Goal: Task Accomplishment & Management: Manage account settings

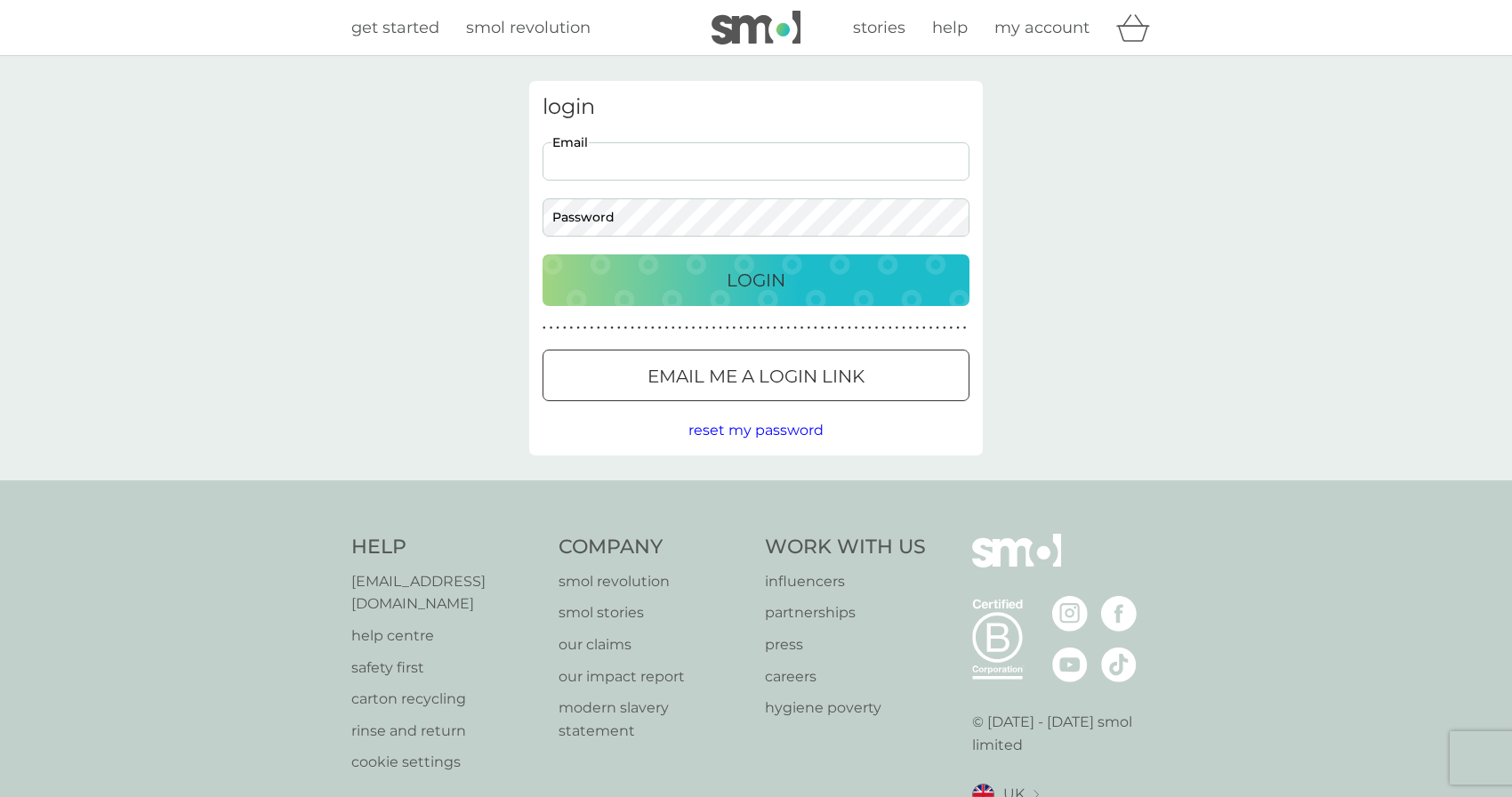
type input "[EMAIL_ADDRESS][PERSON_NAME][PERSON_NAME][DOMAIN_NAME]"
click at [719, 249] on div "login [PERSON_NAME][EMAIL_ADDRESS][PERSON_NAME][PERSON_NAME][DOMAIN_NAME] Email…" at bounding box center [756, 268] width 454 height 374
click at [717, 262] on button "Login" at bounding box center [755, 281] width 427 height 52
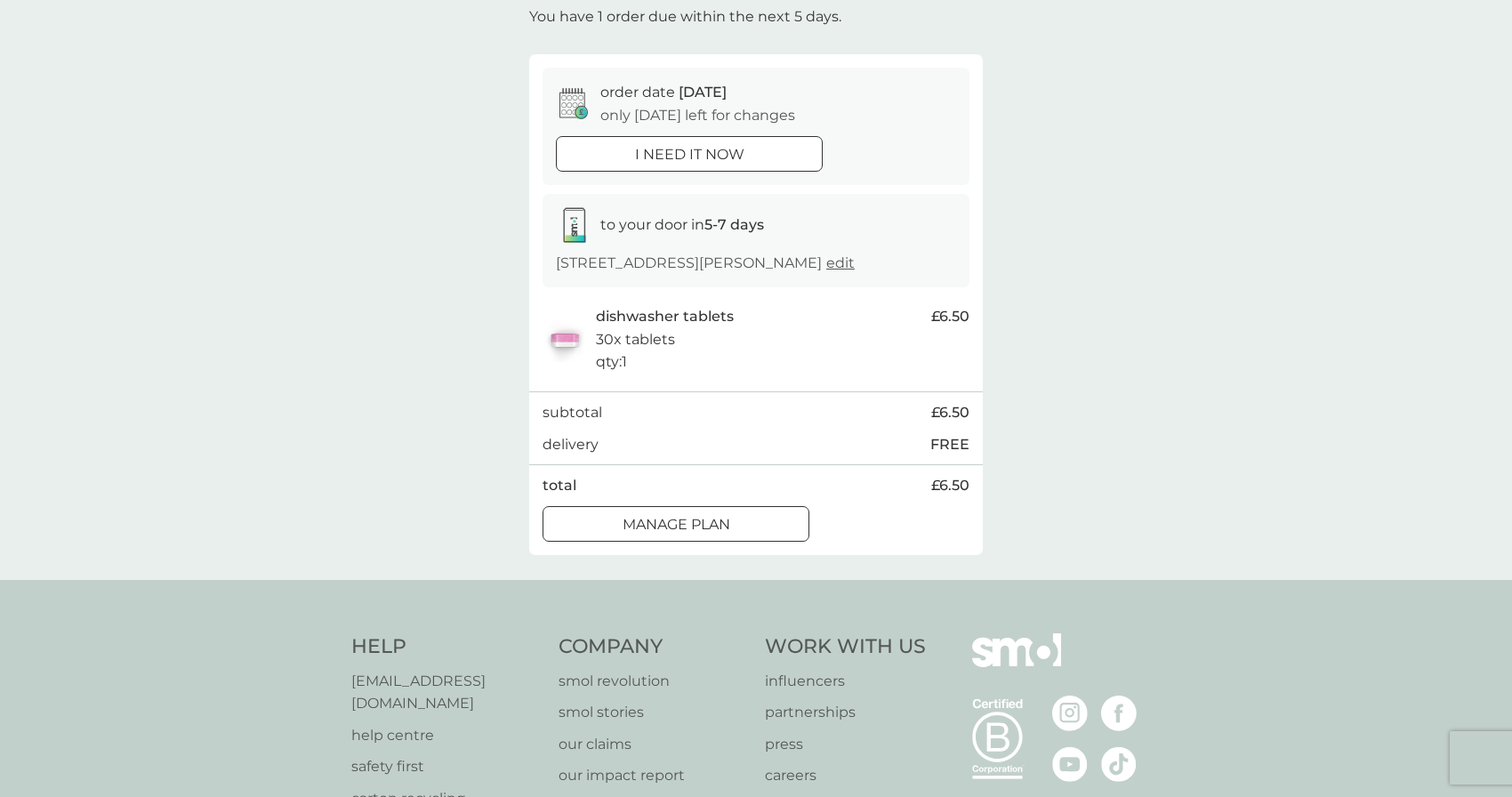
scroll to position [113, 0]
click at [736, 534] on div "Manage plan" at bounding box center [675, 521] width 265 height 23
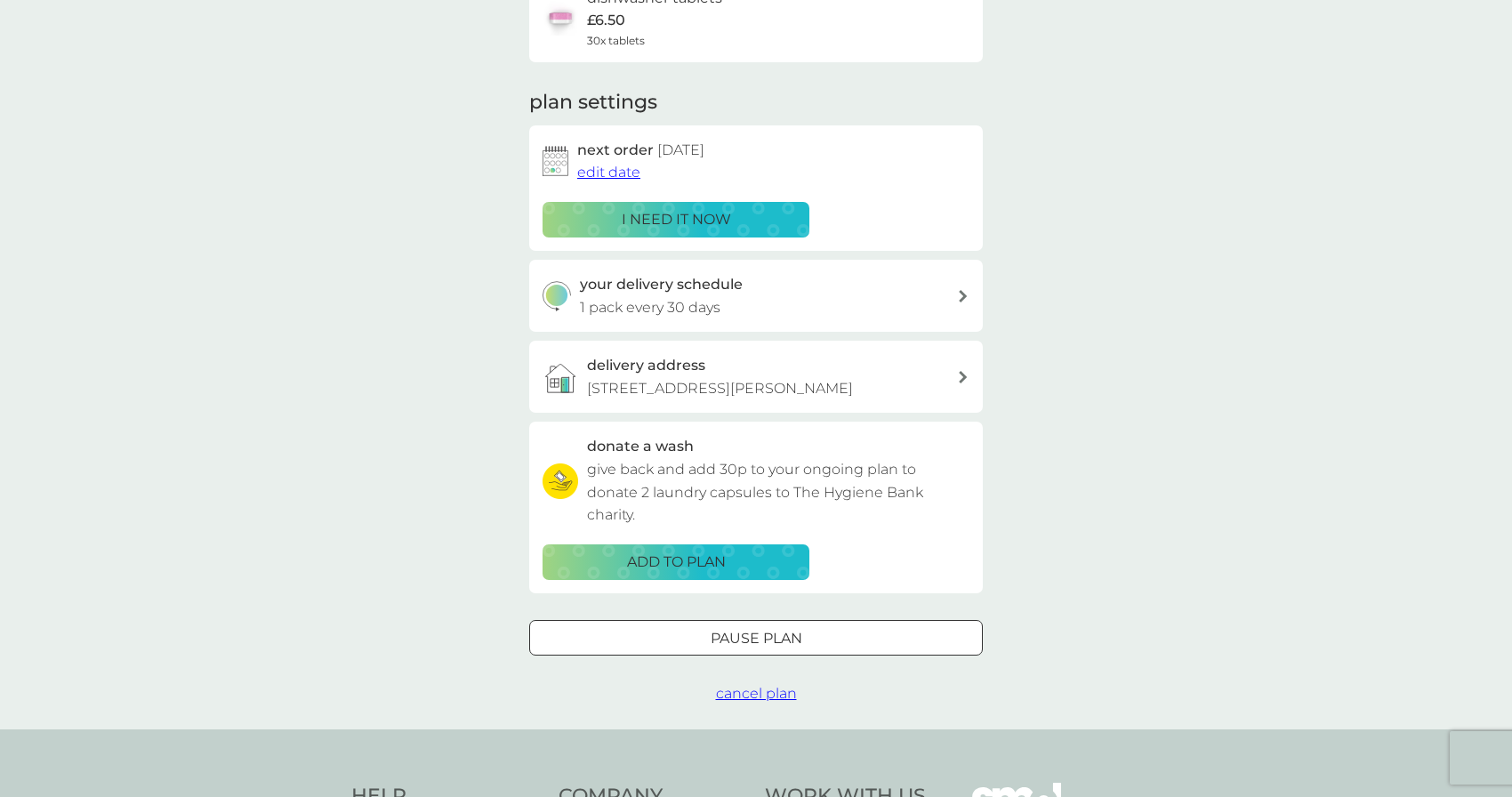
scroll to position [232, 0]
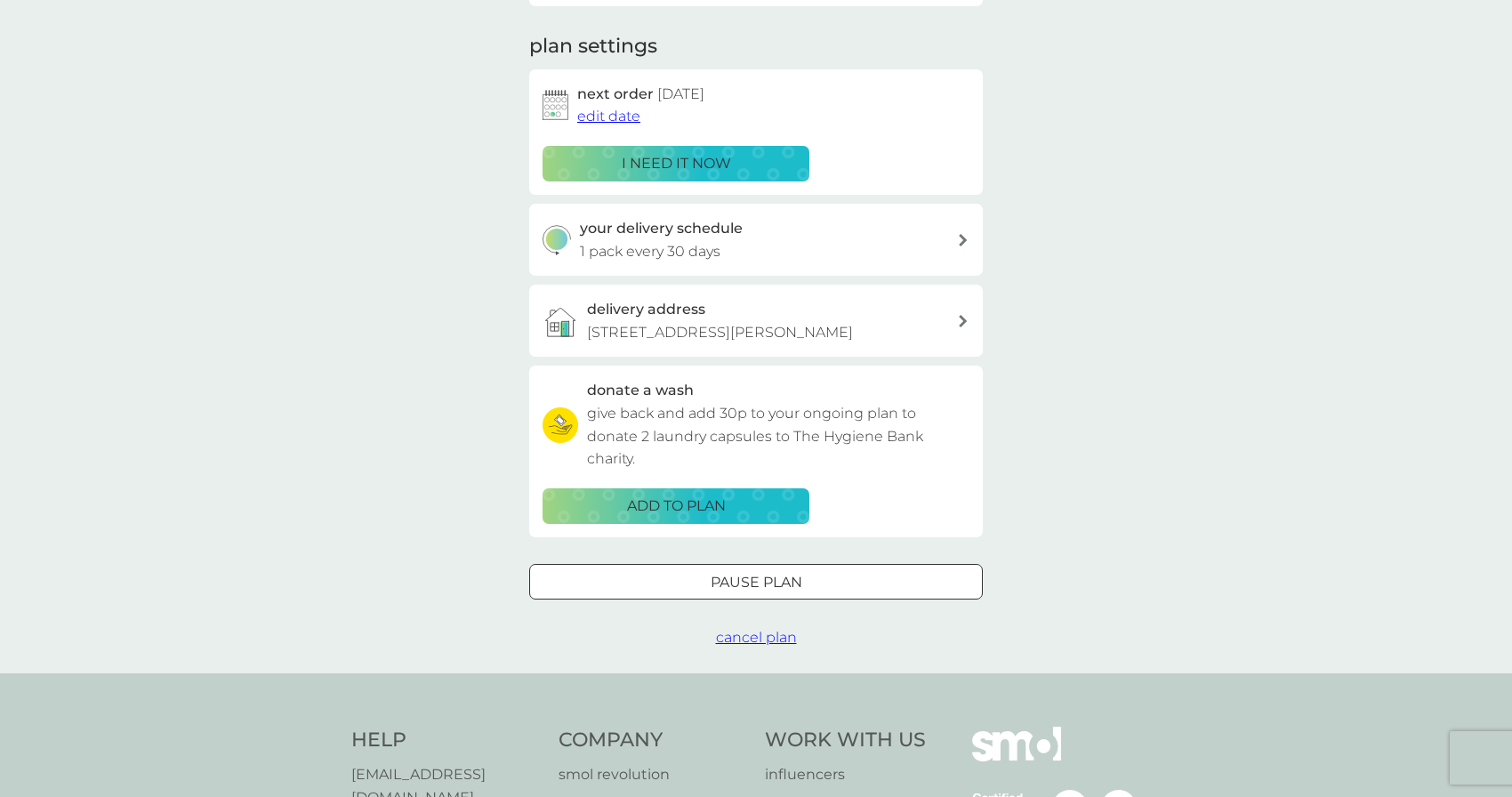
click at [725, 646] on span "cancel plan" at bounding box center [756, 637] width 81 height 17
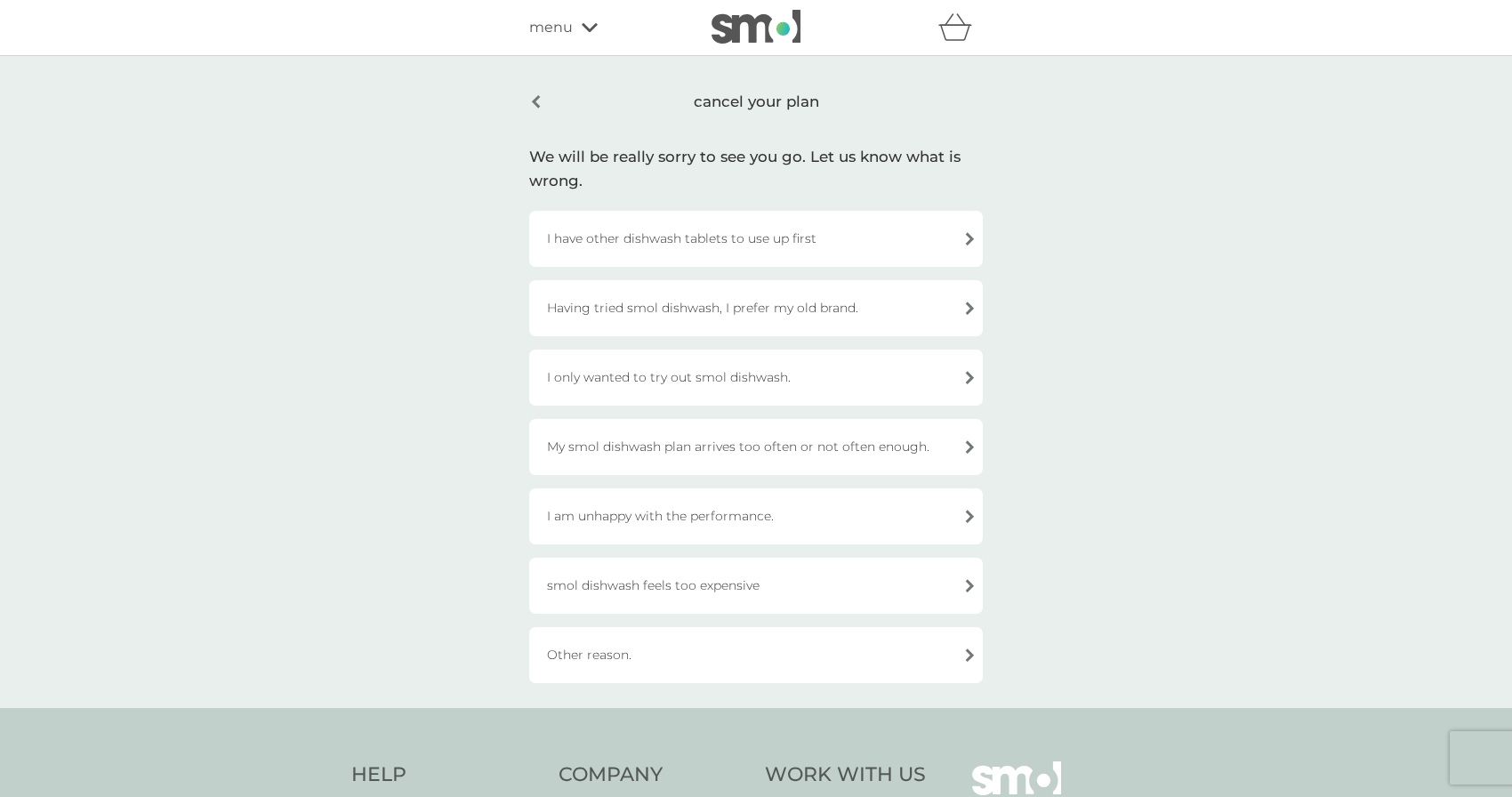
click at [706, 570] on div "smol dishwash feels too expensive" at bounding box center [756, 586] width 454 height 56
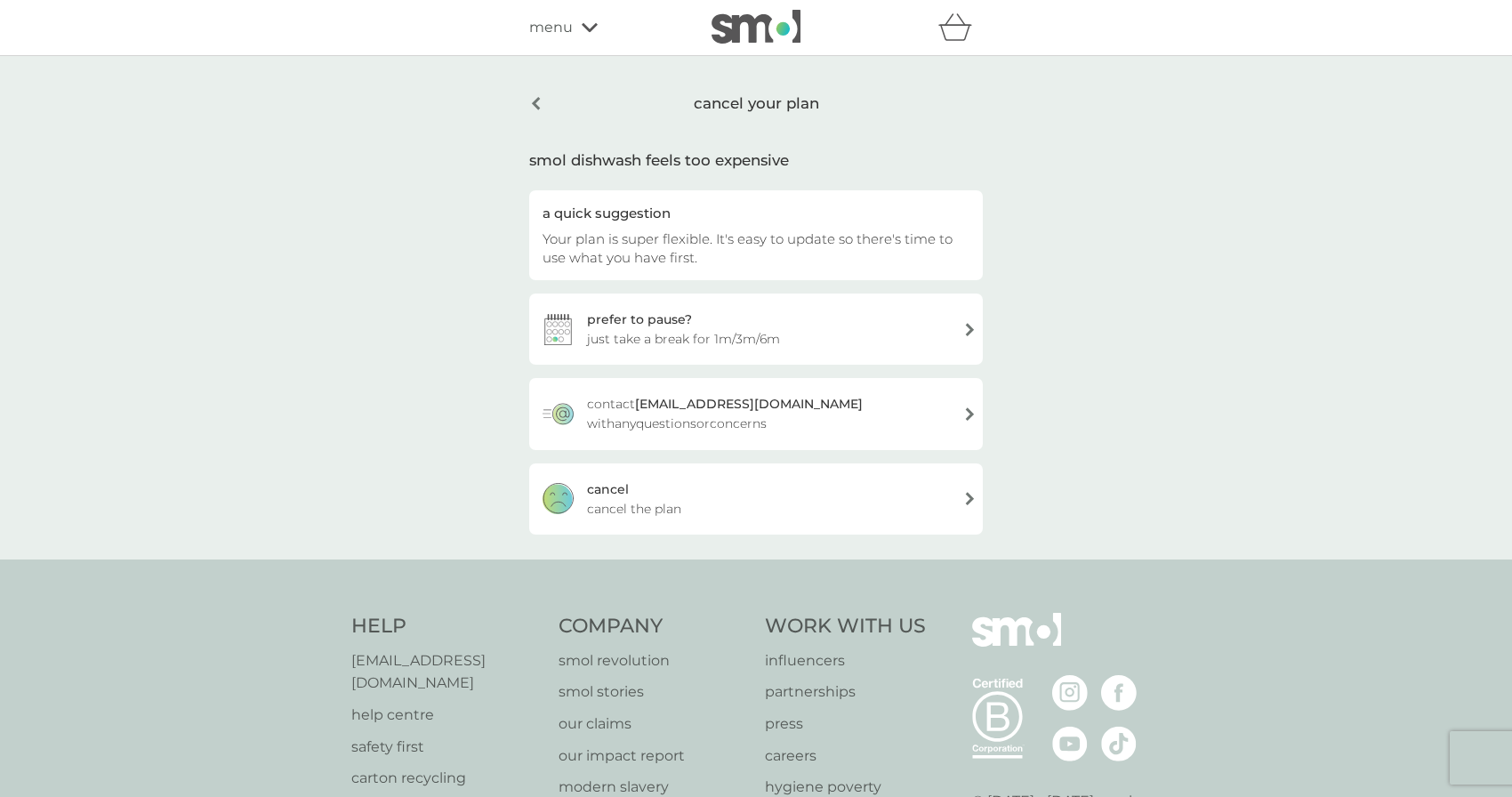
click at [676, 495] on div "cancel cancel the plan" at bounding box center [756, 499] width 454 height 72
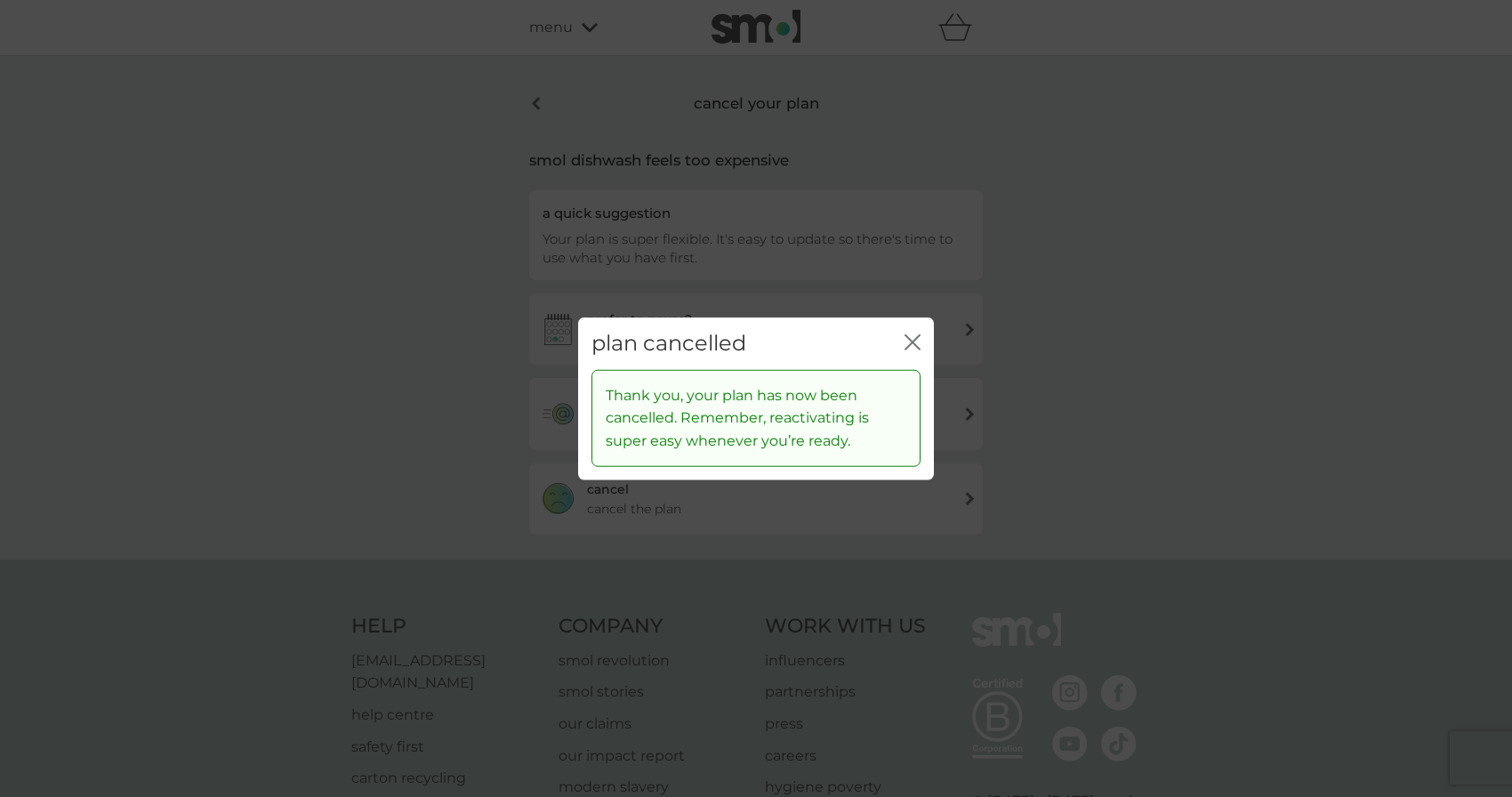
click at [915, 344] on icon "close" at bounding box center [912, 342] width 16 height 16
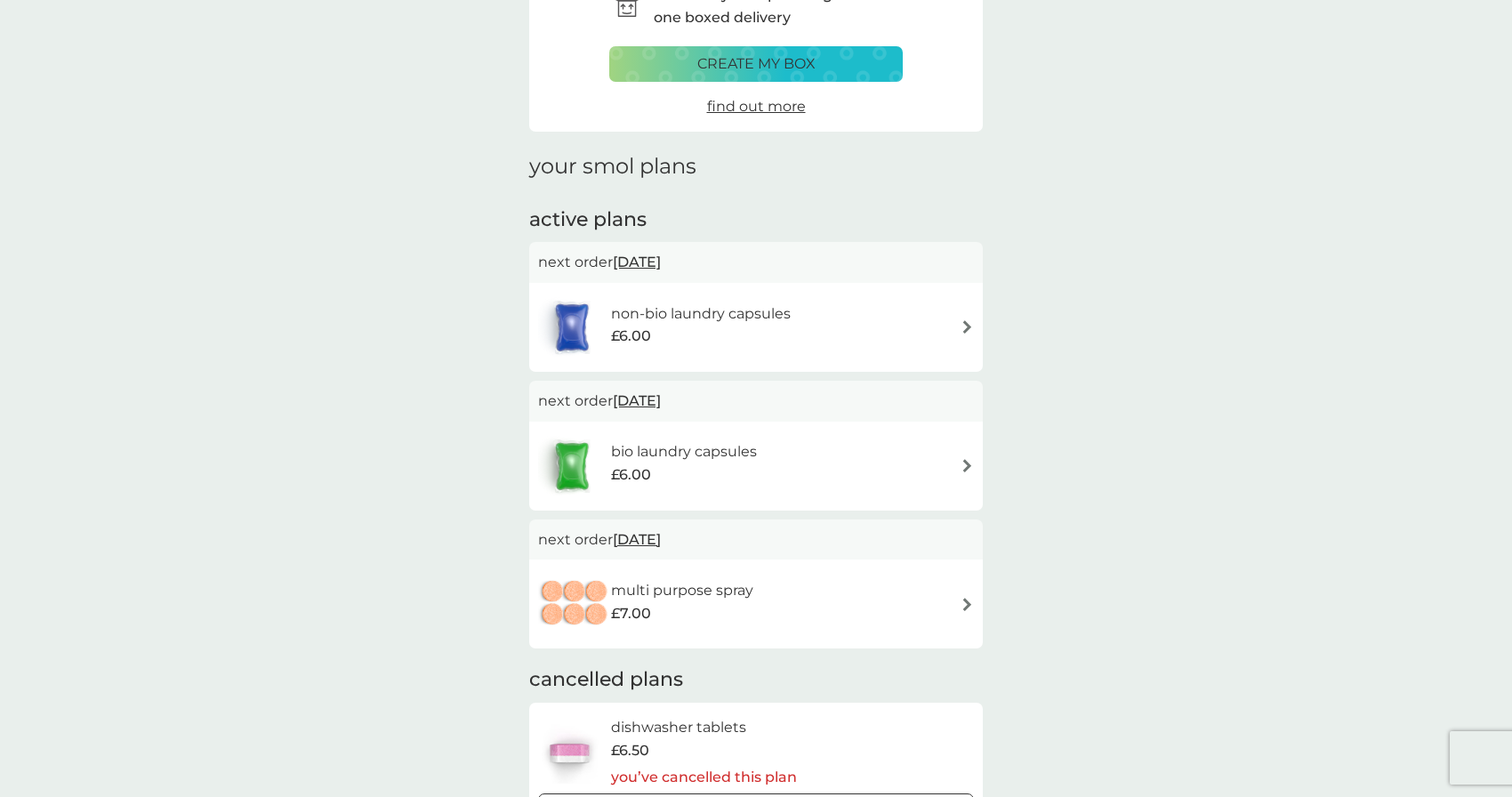
scroll to position [118, 0]
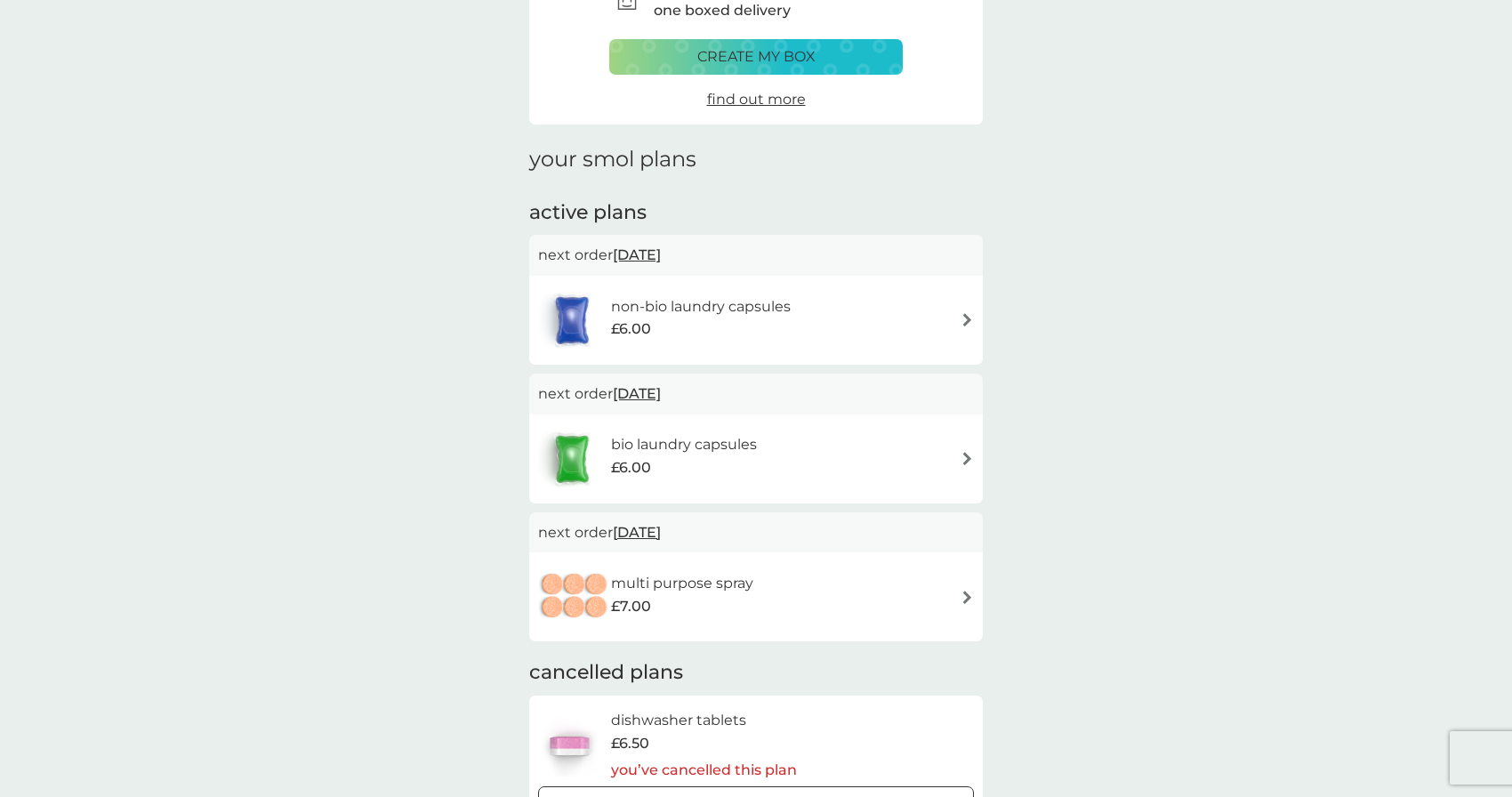
click at [817, 324] on div "non-bio laundry capsules £6.00" at bounding box center [756, 320] width 436 height 63
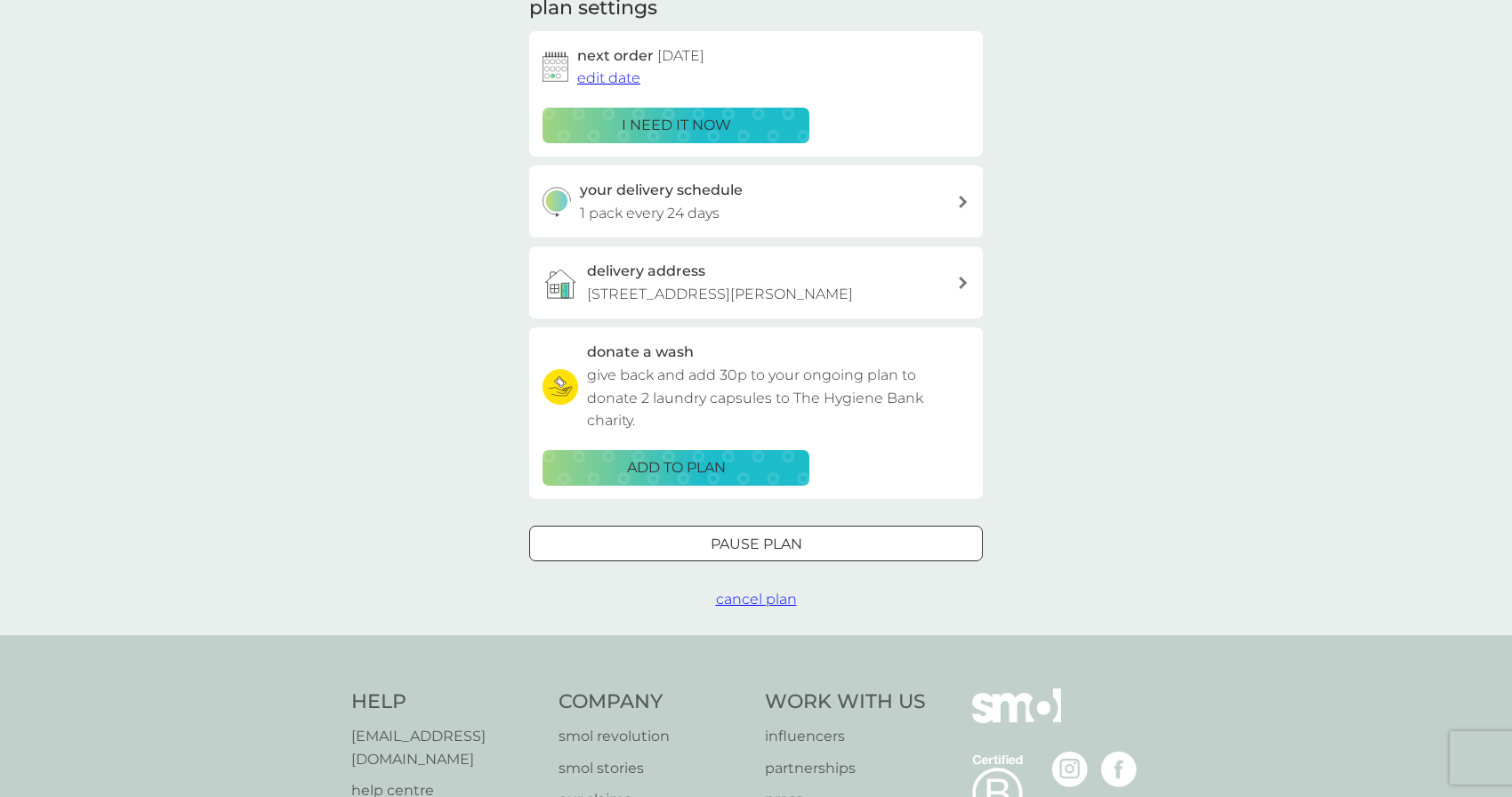
scroll to position [272, 0]
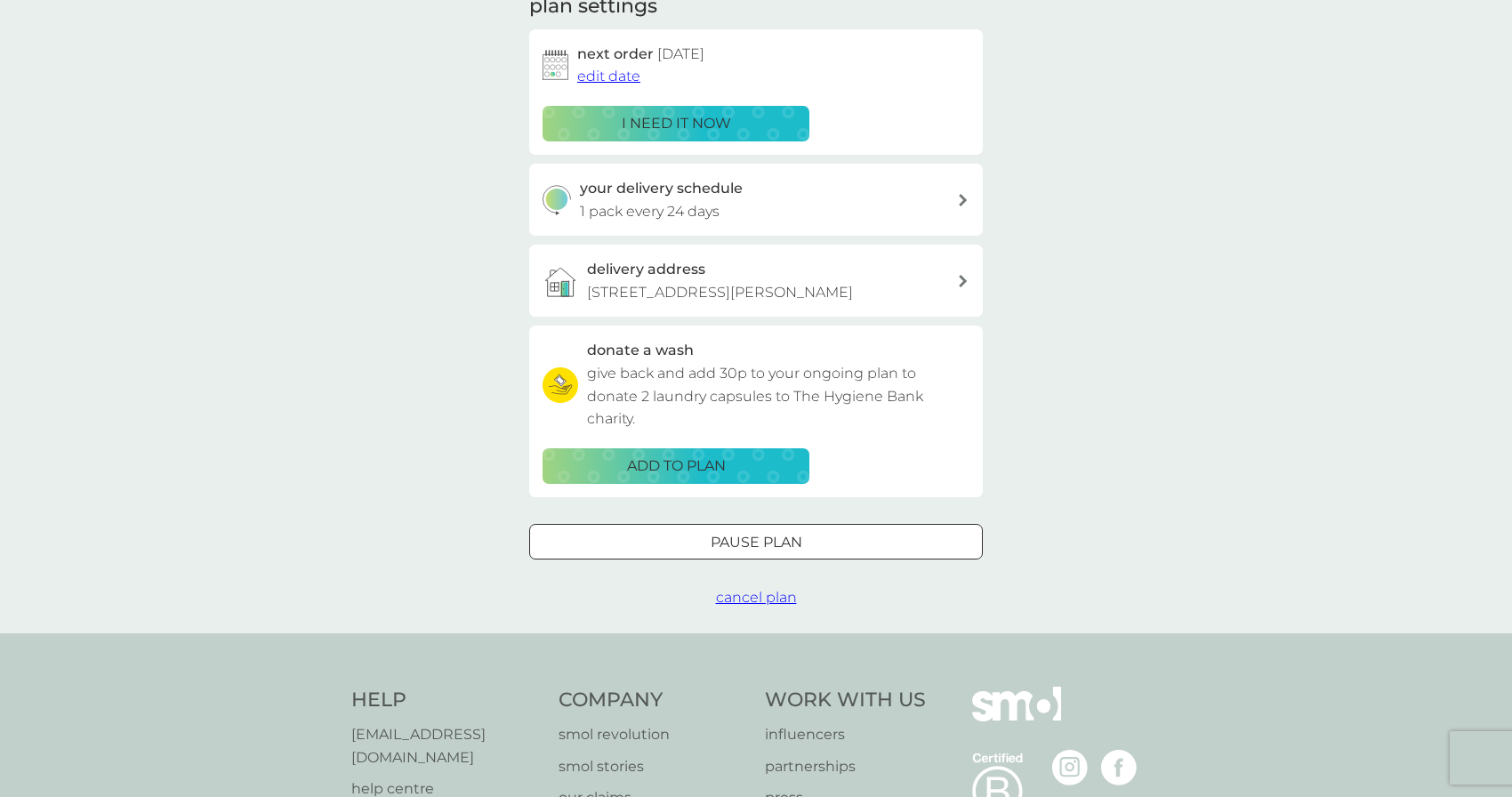
click at [772, 606] on span "cancel plan" at bounding box center [756, 597] width 81 height 17
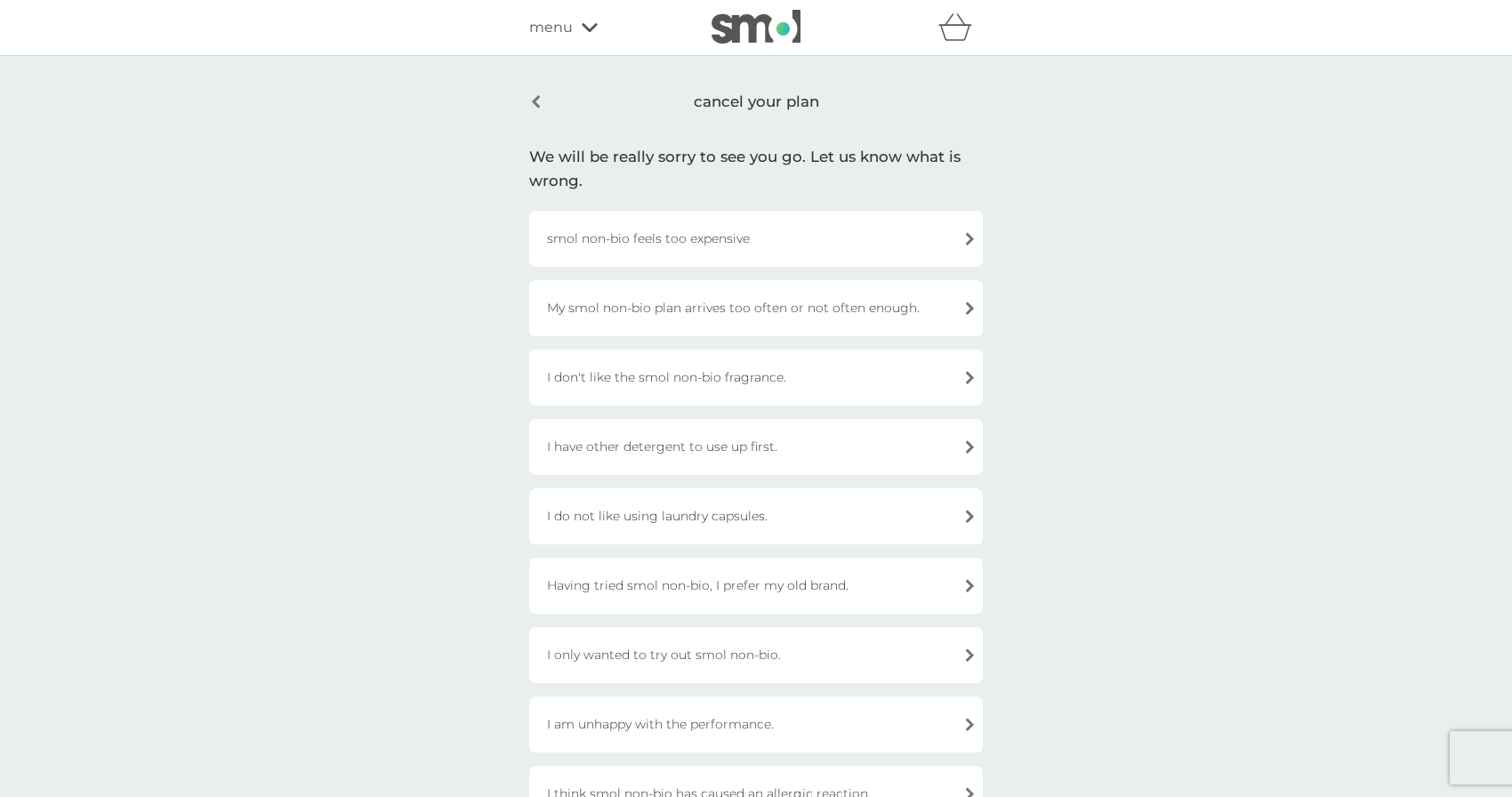
click at [682, 245] on div "smol non-bio feels too expensive" at bounding box center [756, 239] width 454 height 56
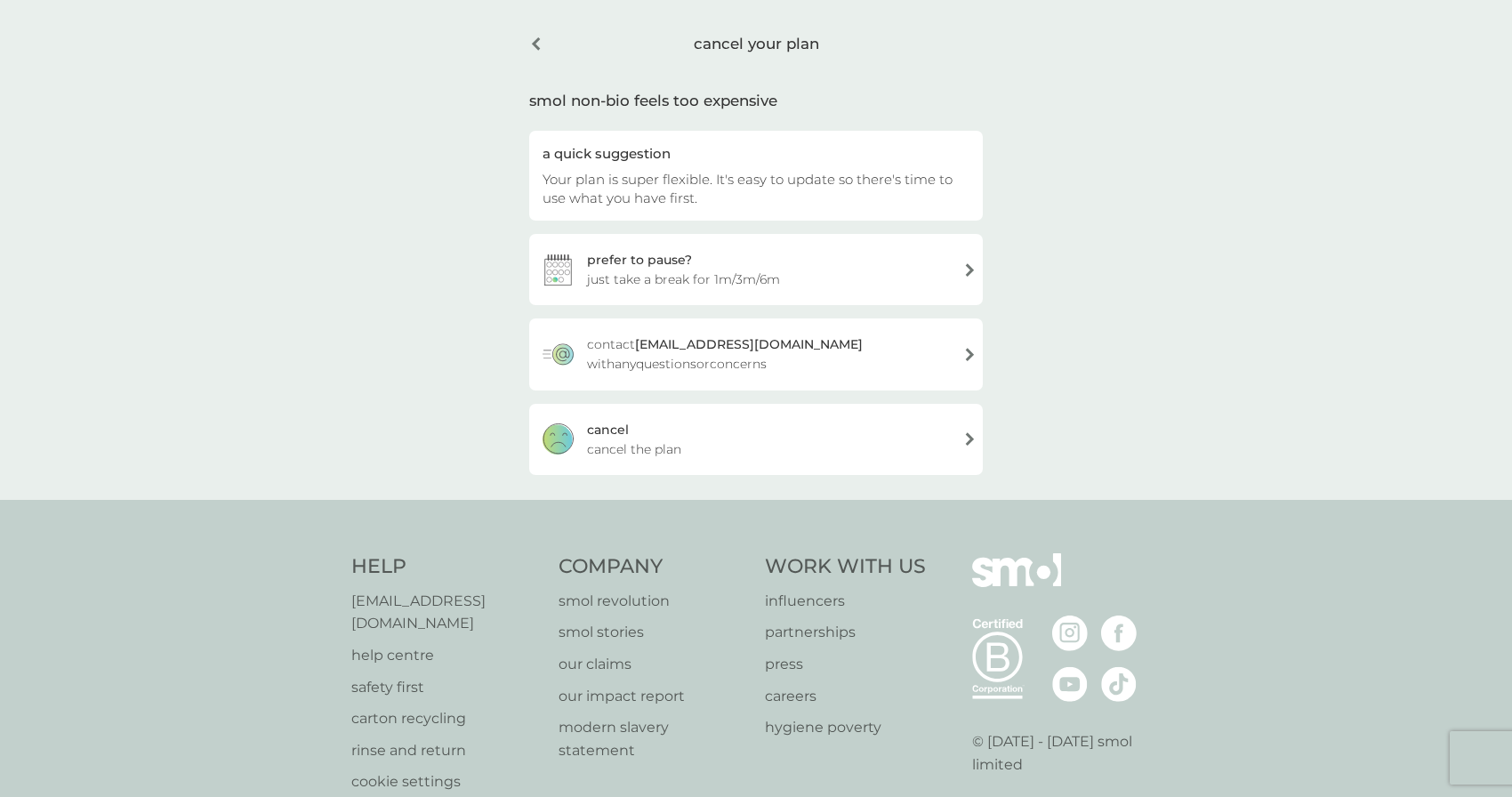
scroll to position [96, 0]
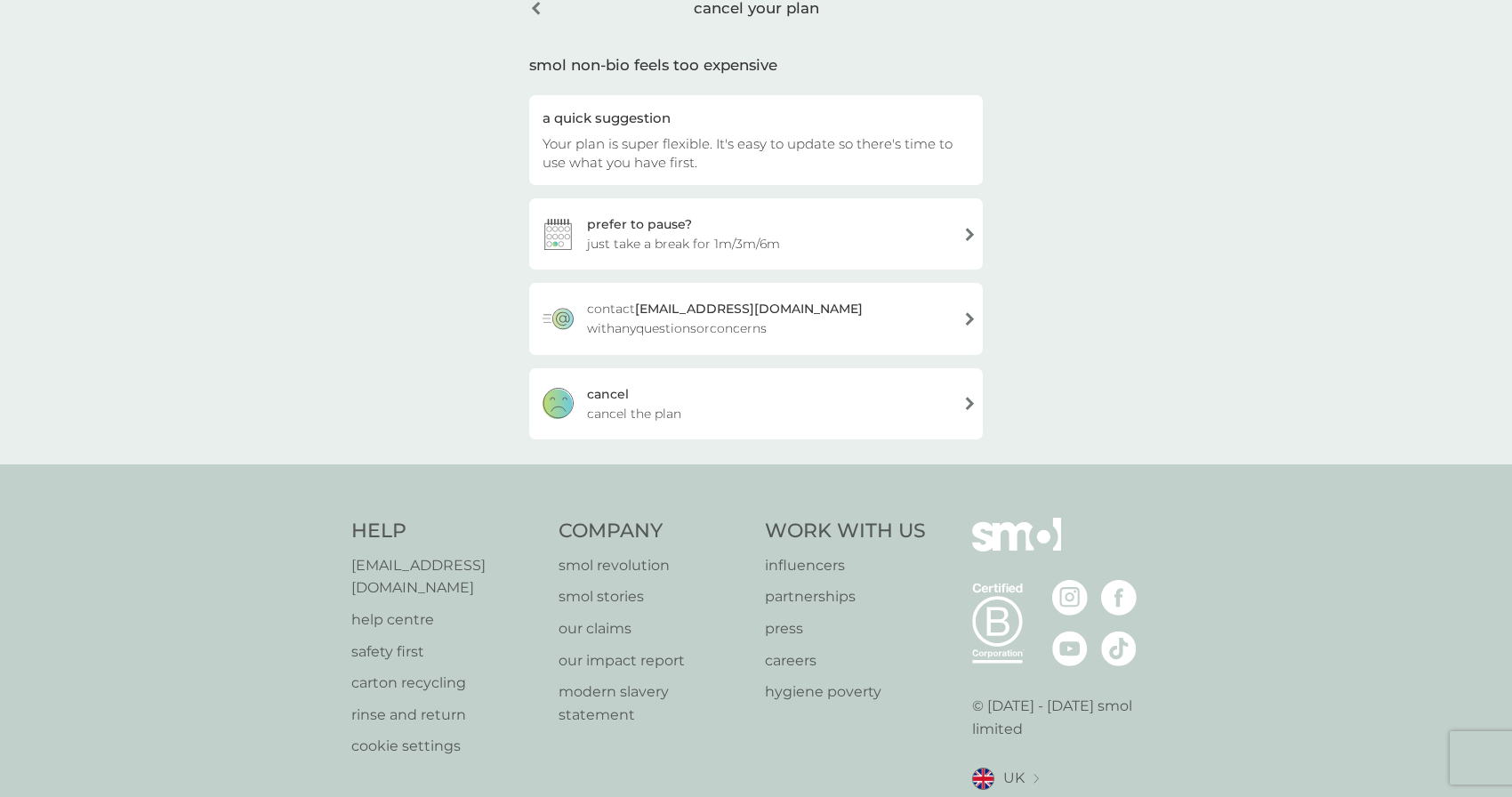
click at [749, 415] on div "cancel cancel the plan" at bounding box center [756, 404] width 454 height 72
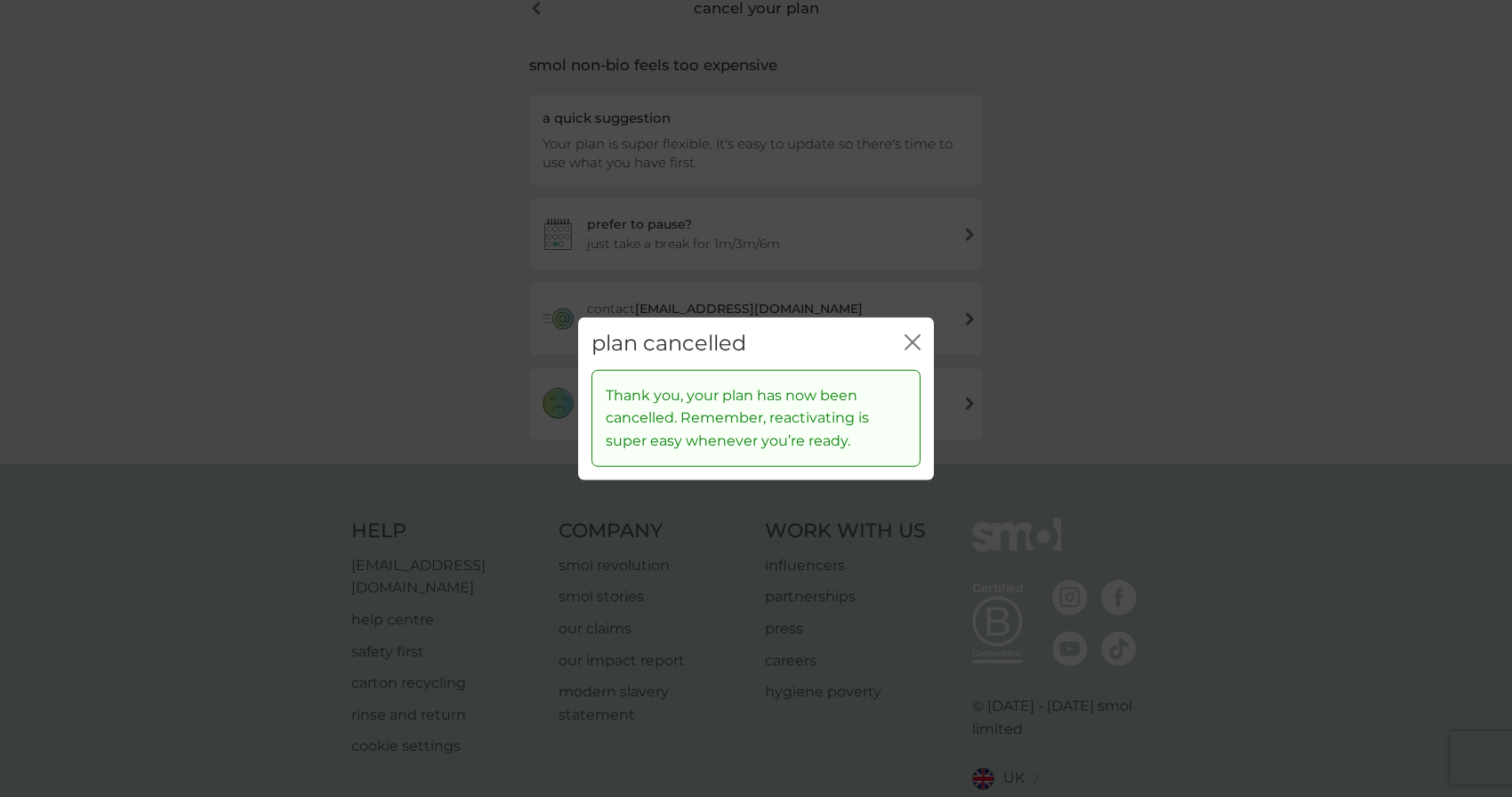
click at [909, 344] on icon "close" at bounding box center [912, 342] width 16 height 16
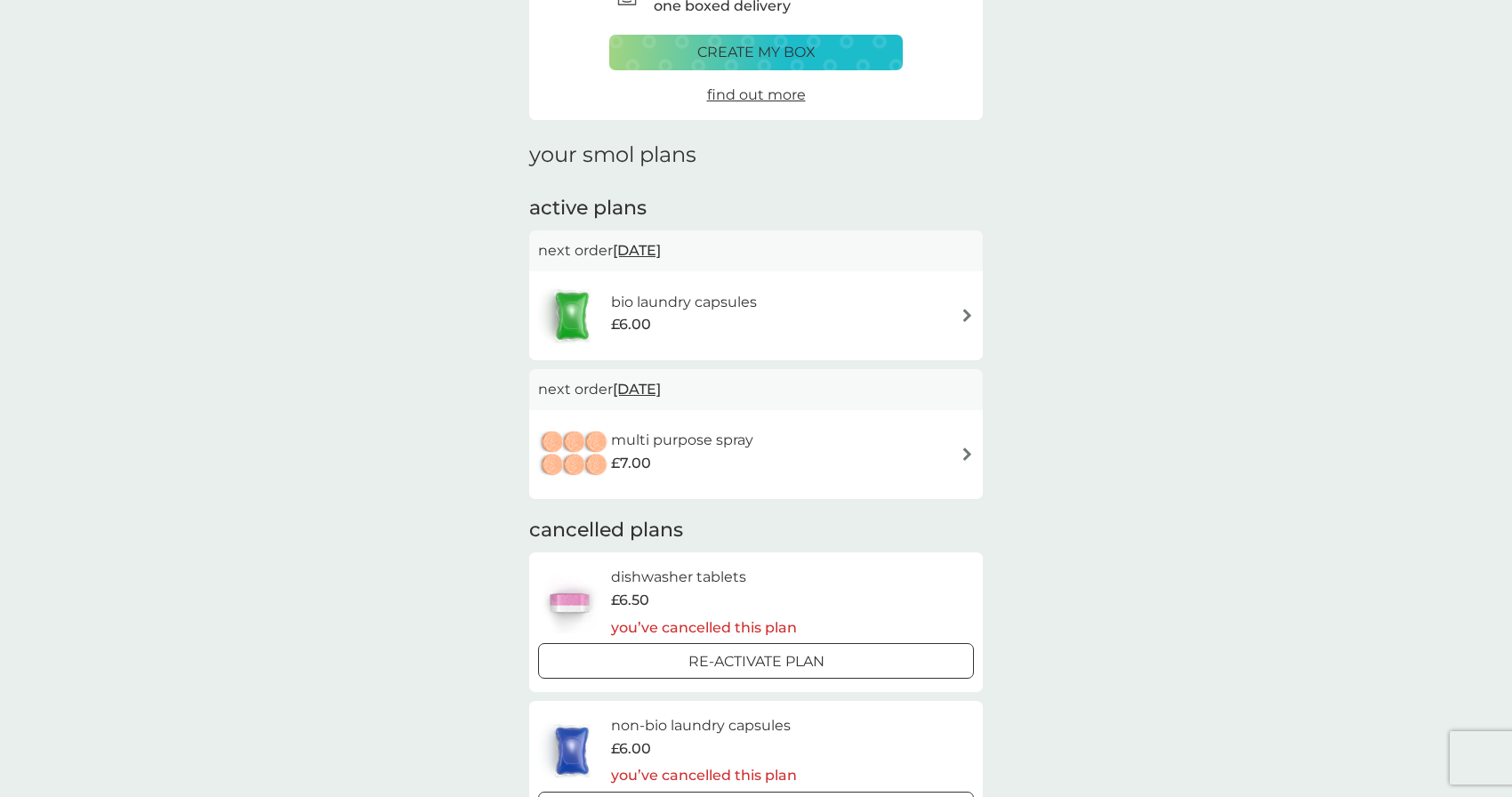
scroll to position [126, 0]
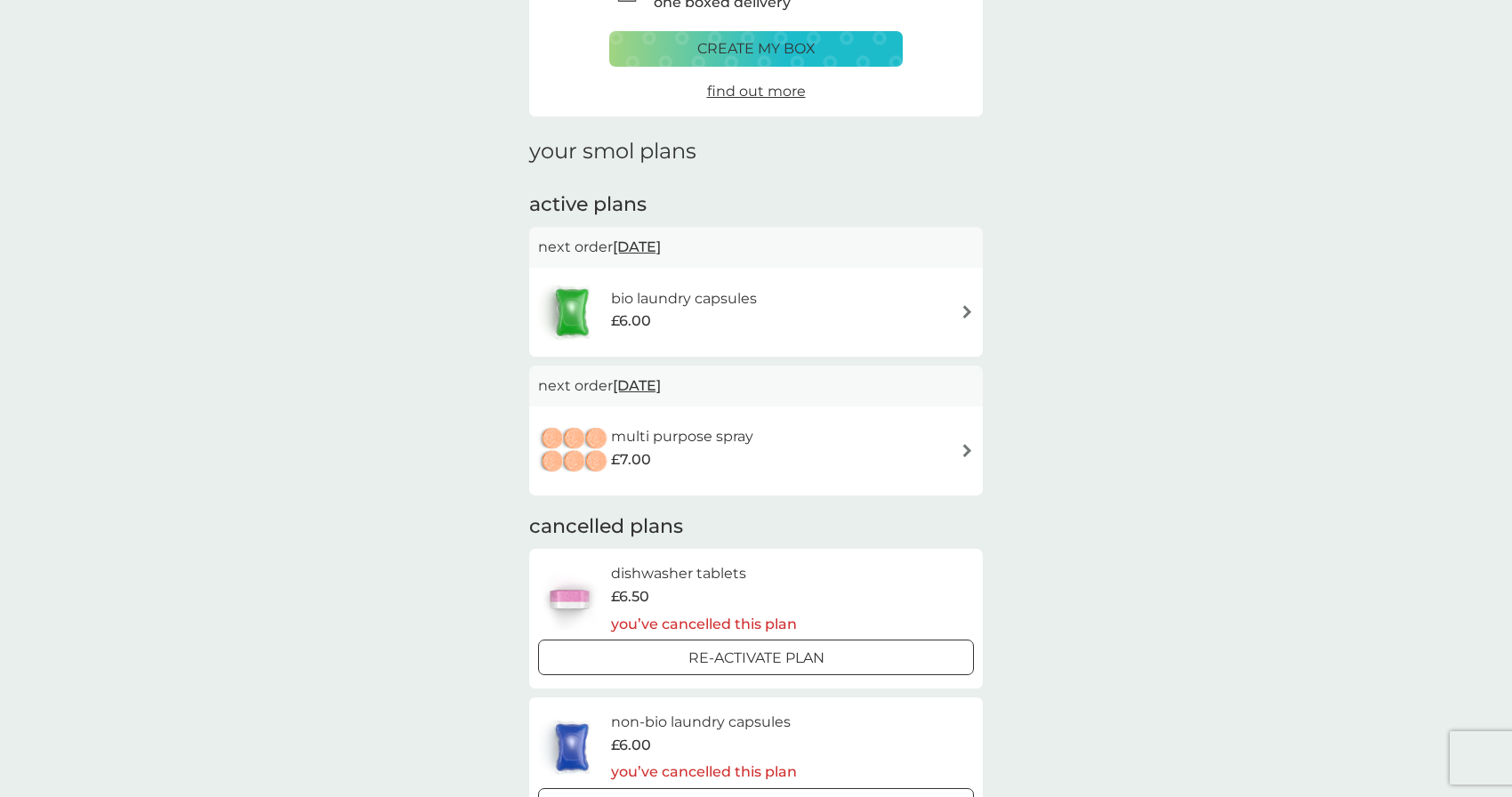
click at [813, 321] on div "bio laundry capsules £6.00" at bounding box center [756, 312] width 436 height 63
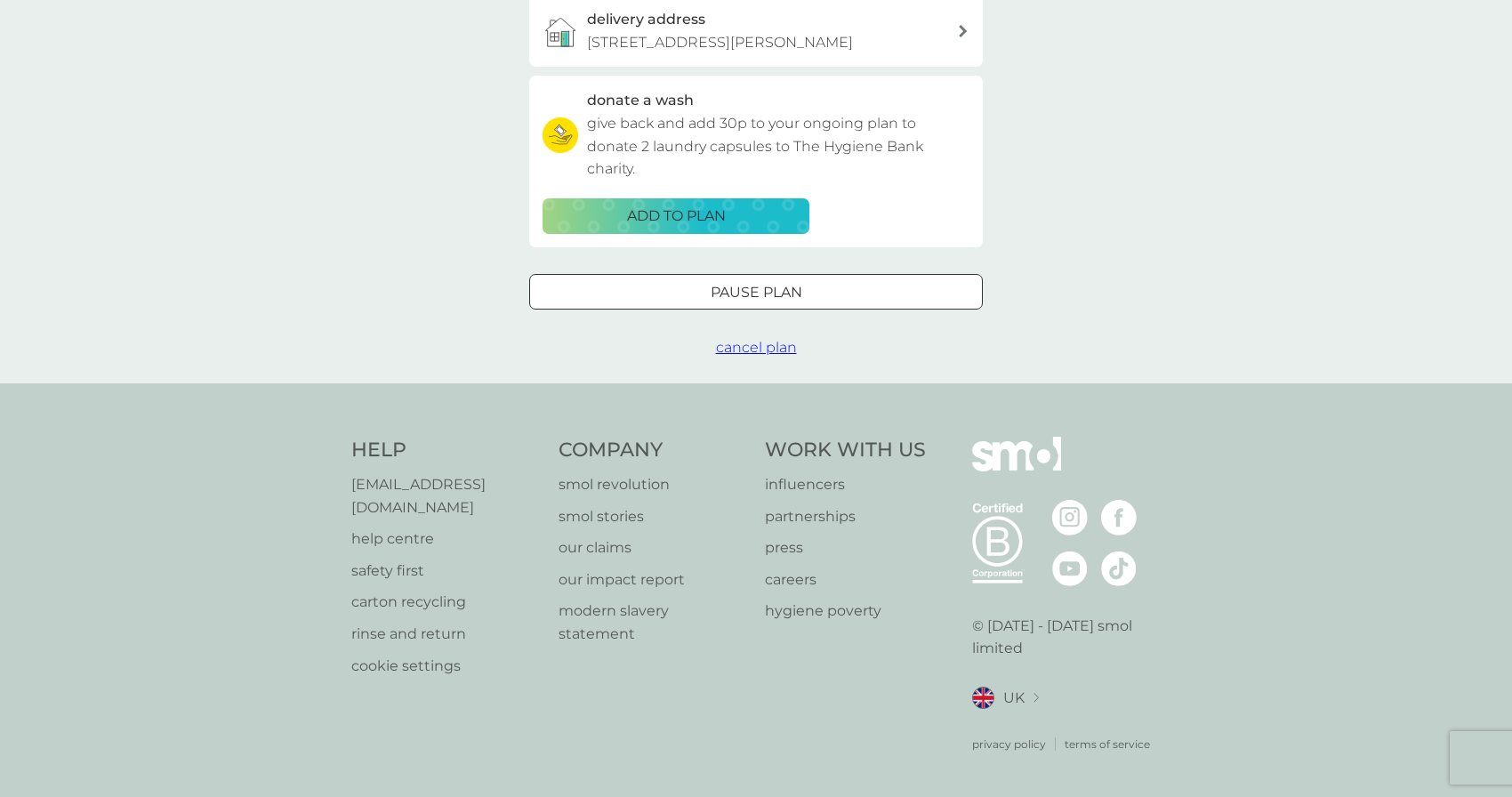
scroll to position [520, 0]
click at [727, 357] on span "cancel plan" at bounding box center [756, 348] width 81 height 17
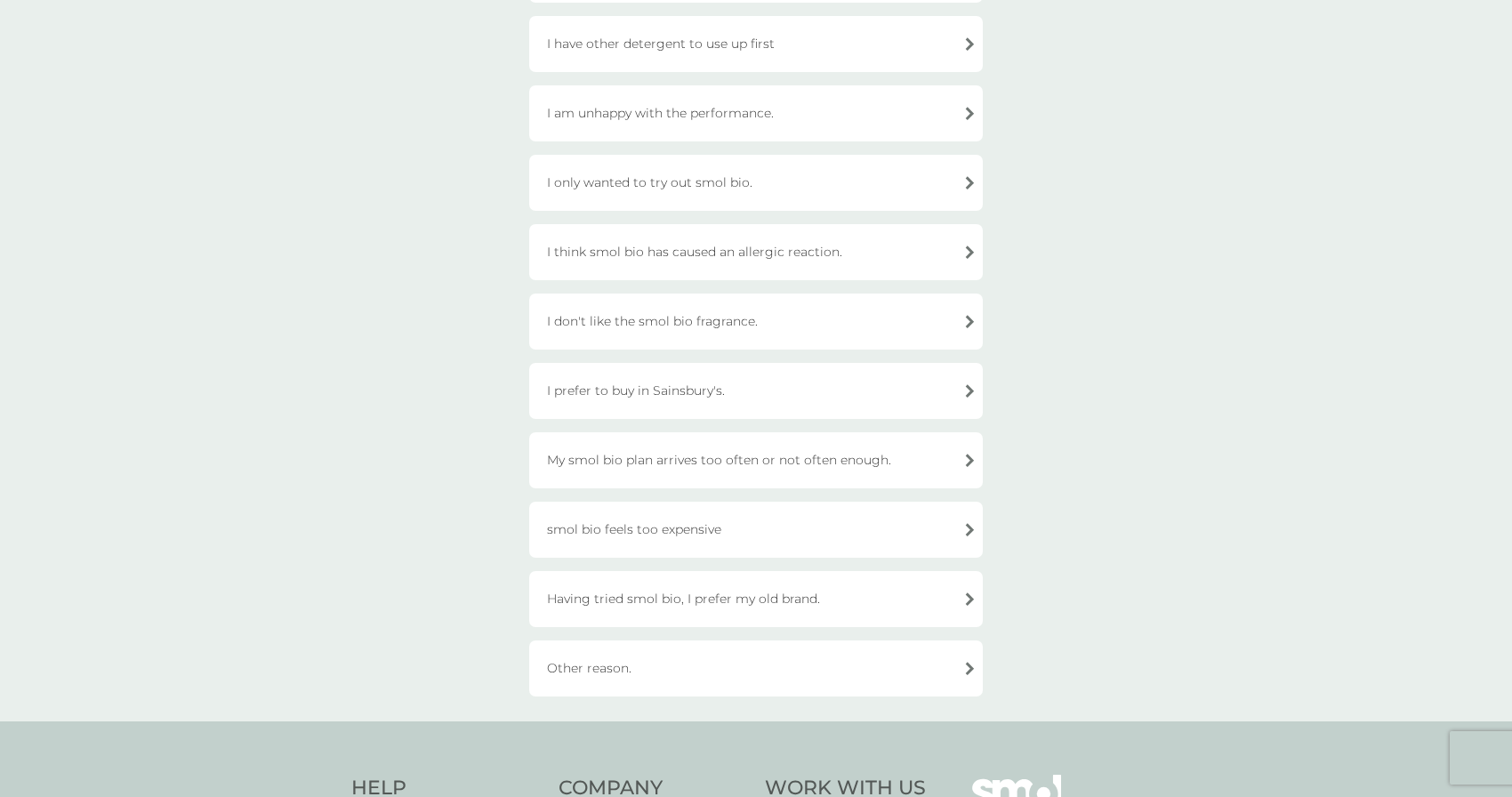
scroll to position [280, 0]
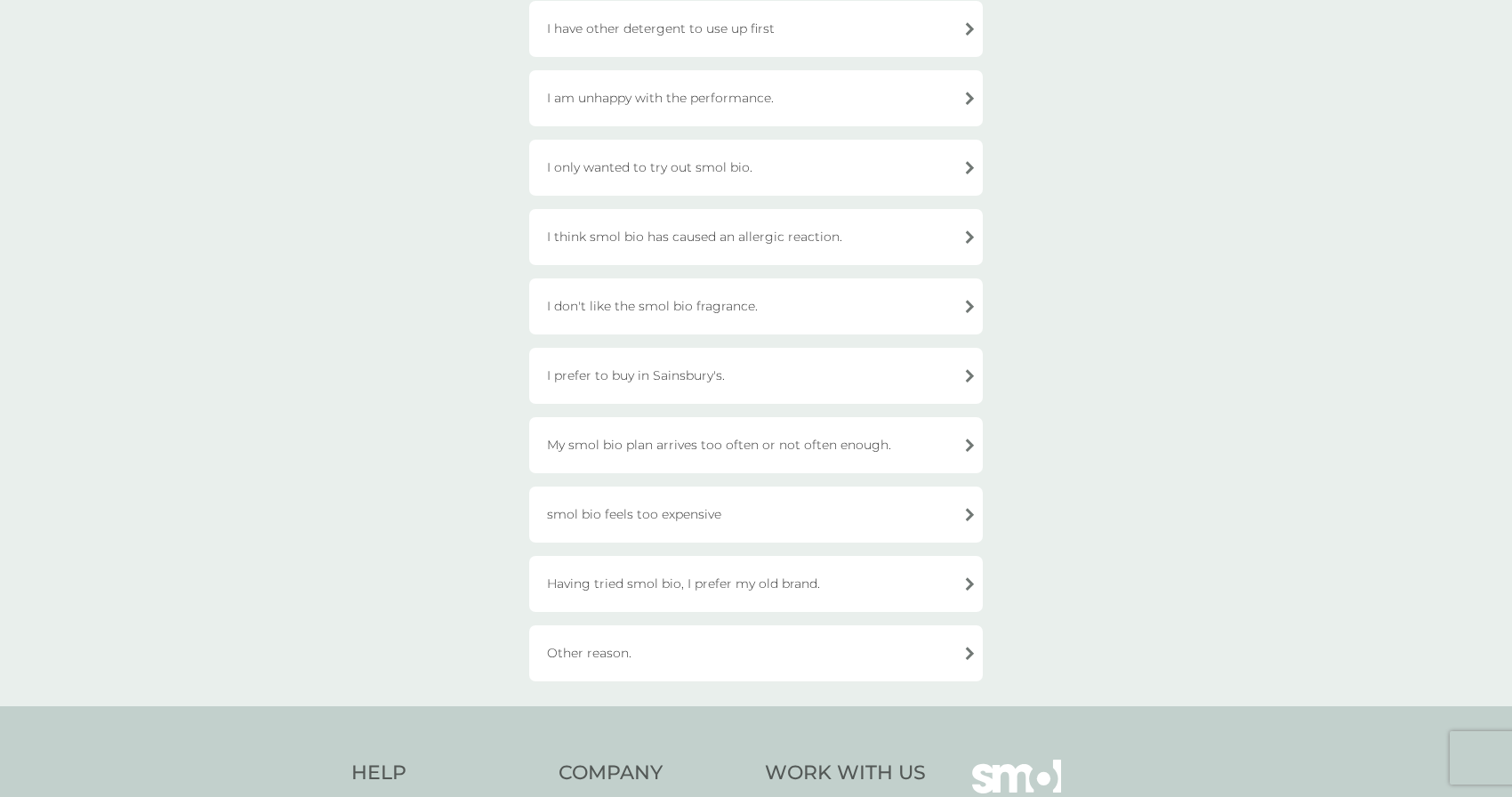
click at [744, 502] on div "smol bio feels too expensive" at bounding box center [756, 514] width 454 height 56
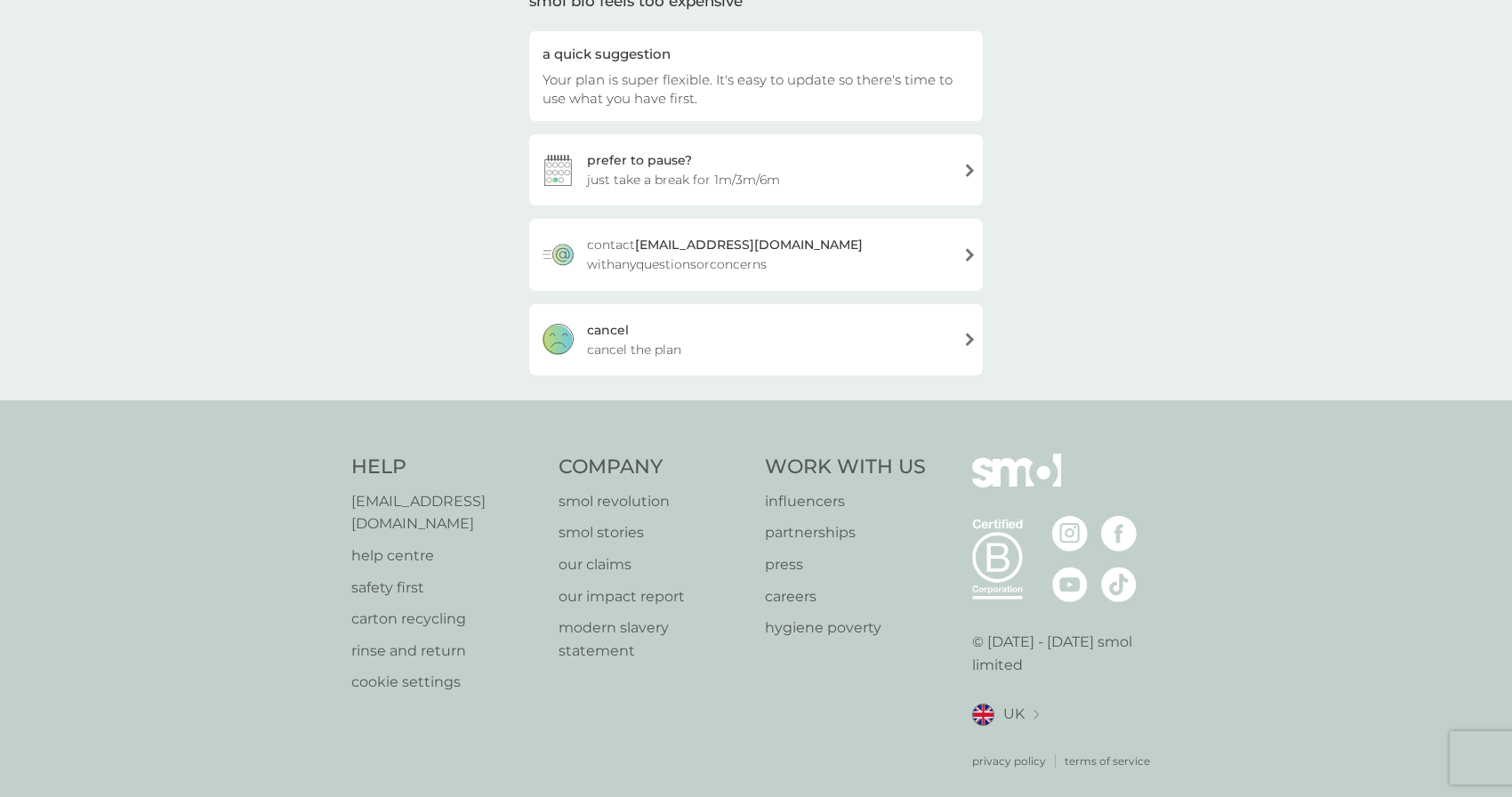
click at [737, 366] on div "cancel cancel the plan" at bounding box center [756, 340] width 454 height 72
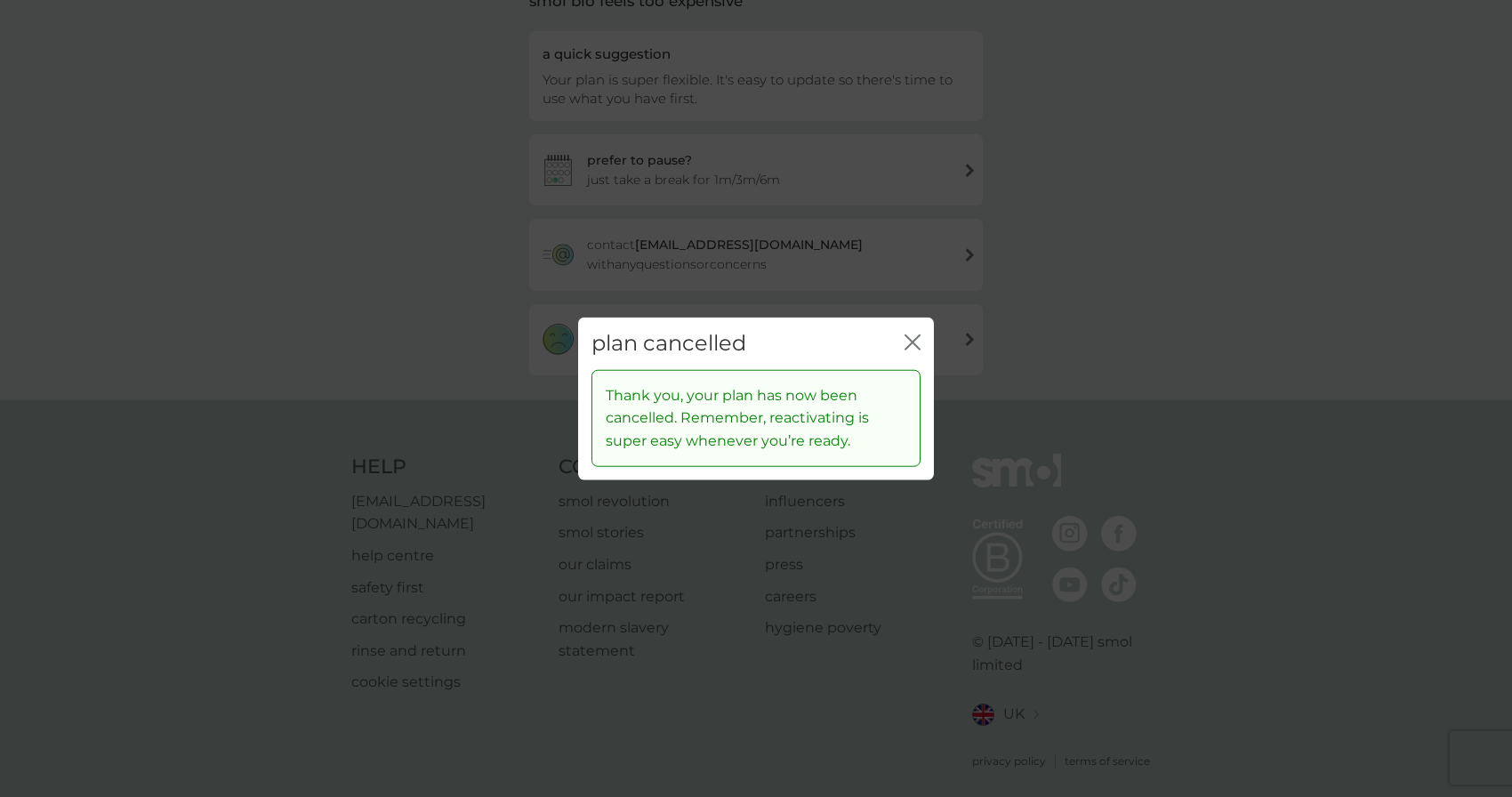
click at [902, 335] on div "plan cancelled close" at bounding box center [756, 343] width 356 height 53
click at [904, 338] on icon "close" at bounding box center [912, 342] width 16 height 16
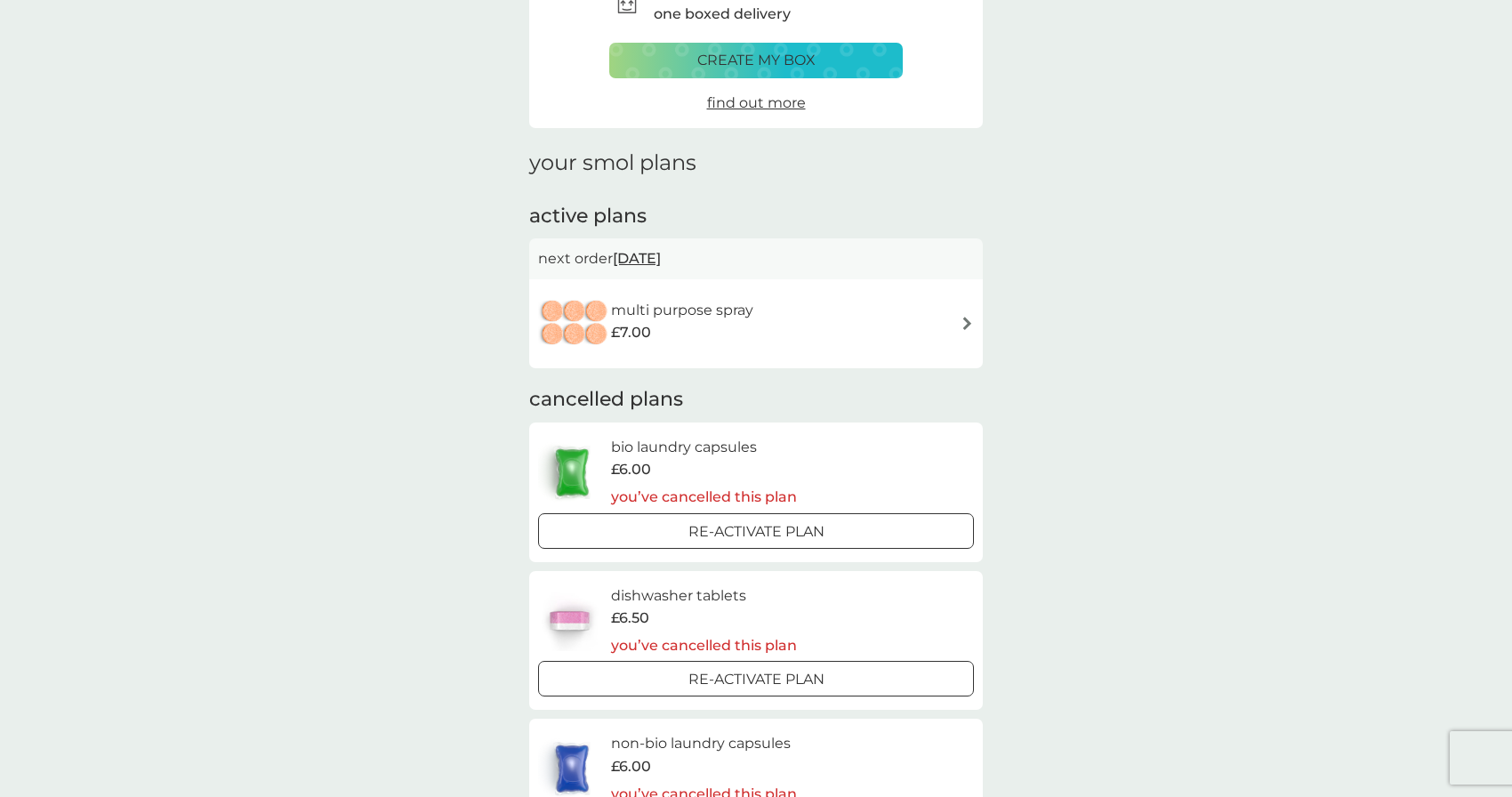
scroll to position [113, 0]
click at [805, 341] on div "multi purpose spray £7.00" at bounding box center [756, 325] width 436 height 63
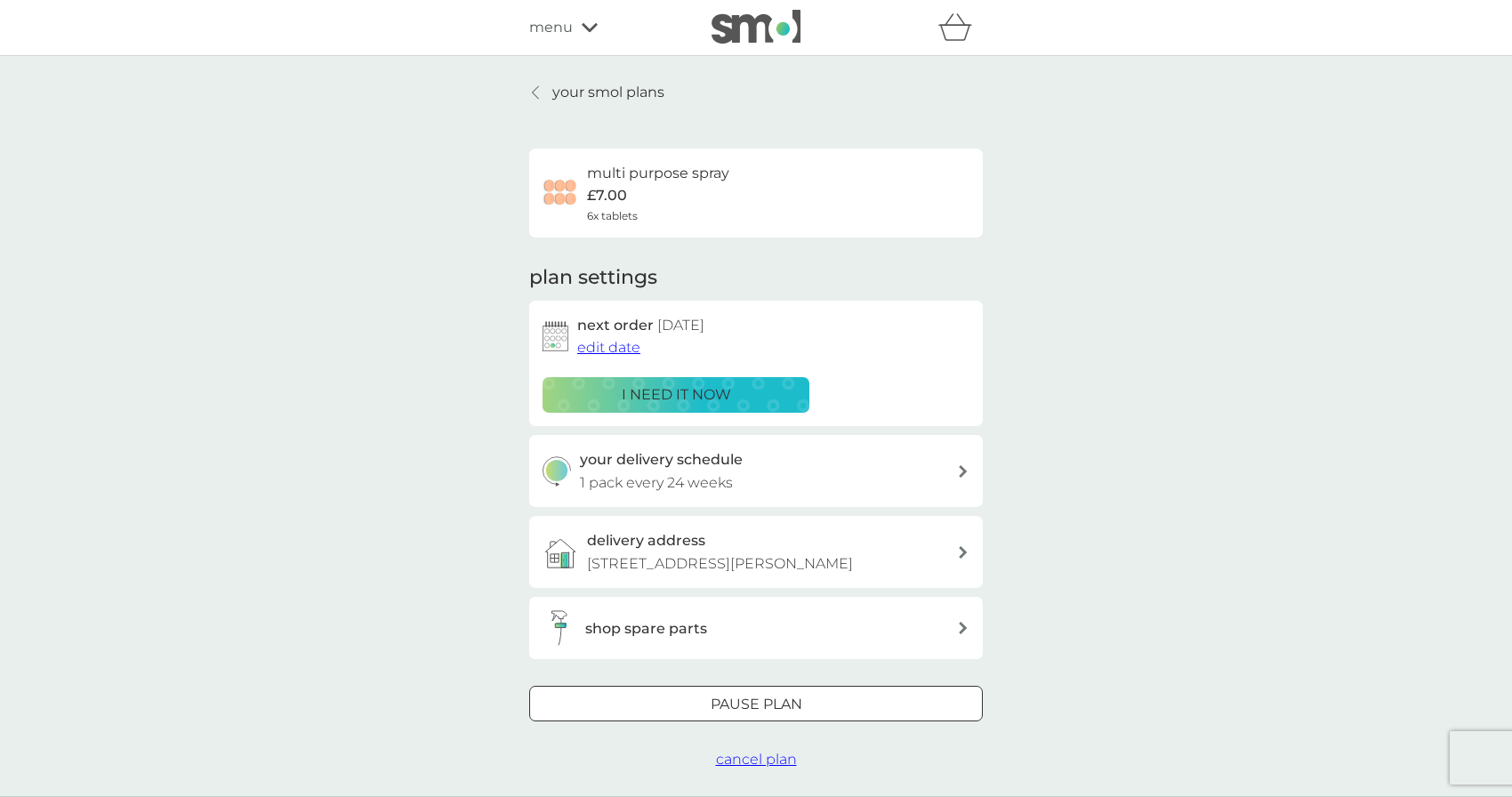
click at [625, 396] on p "i need it now" at bounding box center [676, 394] width 109 height 23
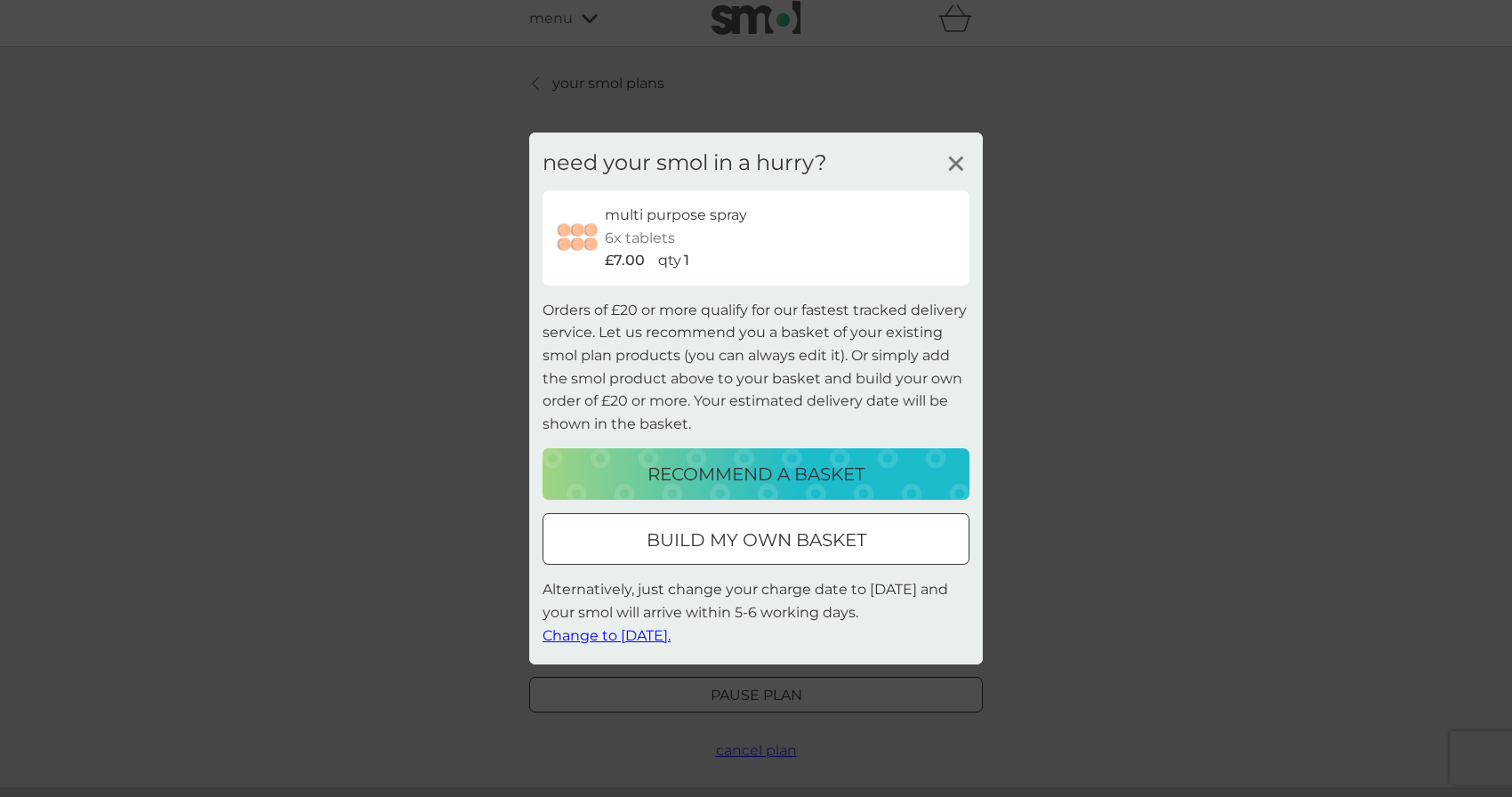
click at [637, 628] on span "Change to tomorrow." at bounding box center [606, 635] width 128 height 17
